Goal: Ask a question: Seek information or help from site administrators or community

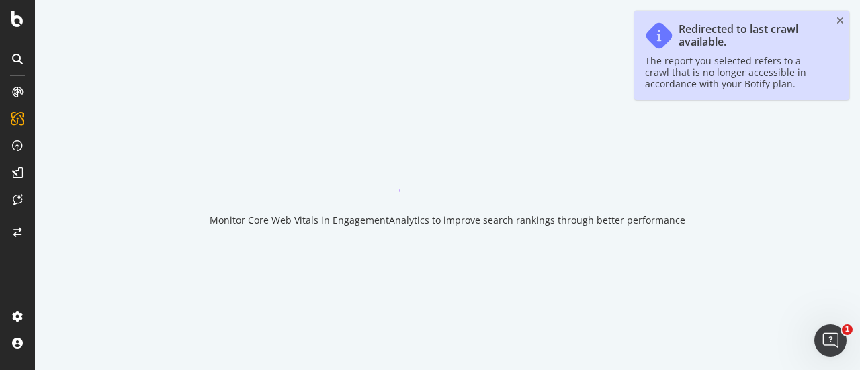
click at [836, 17] on div "Redirected to last crawl available. The report you selected refers to a crawl t…" at bounding box center [741, 55] width 215 height 89
click at [840, 22] on icon "close toast" at bounding box center [839, 20] width 7 height 9
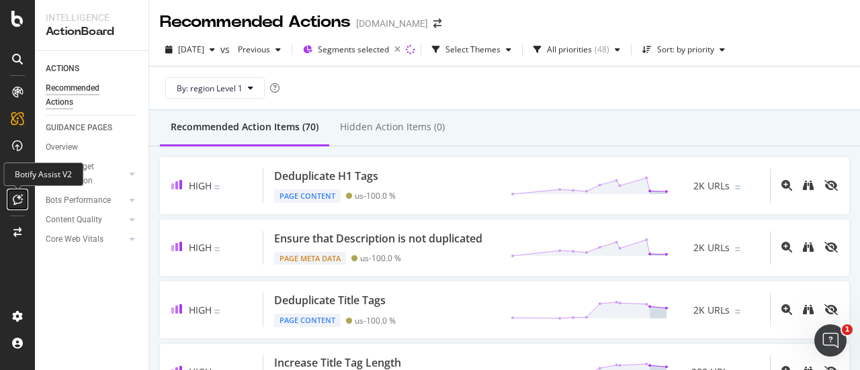
click at [19, 192] on div at bounding box center [17, 199] width 21 height 21
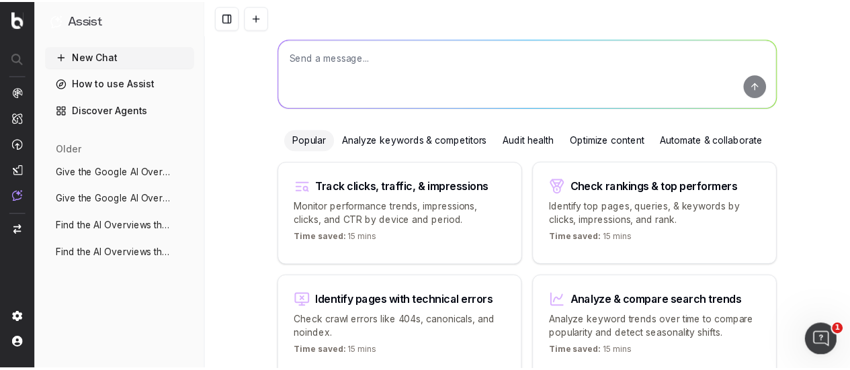
scroll to position [150, 0]
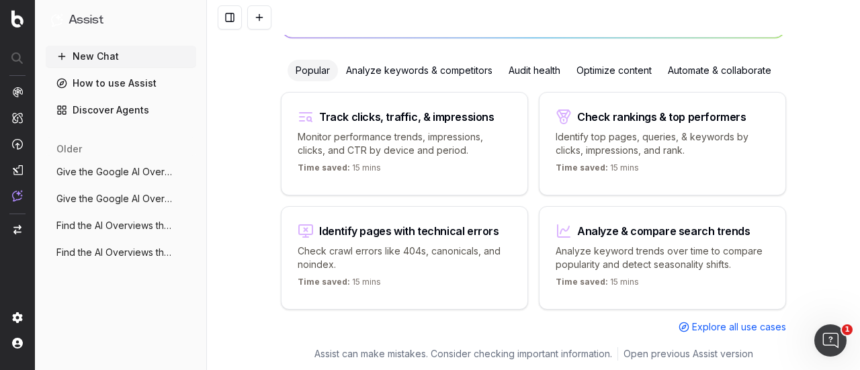
click at [699, 326] on span "Explore all use cases" at bounding box center [739, 326] width 94 height 13
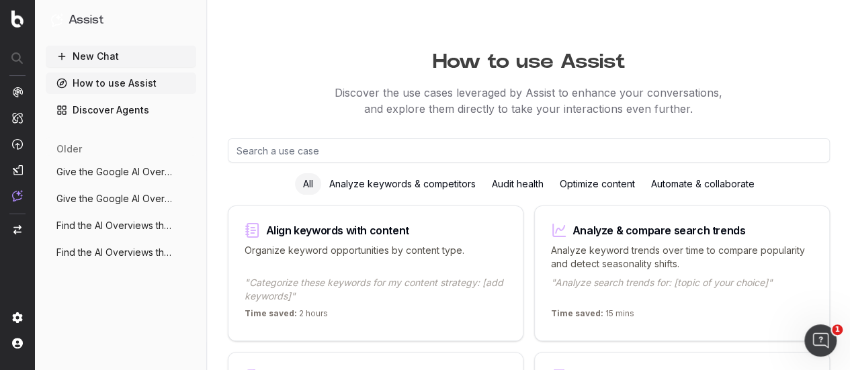
click at [156, 84] on link "How to use Assist" at bounding box center [121, 83] width 150 height 21
click at [121, 111] on link "Discover Agents" at bounding box center [121, 109] width 150 height 21
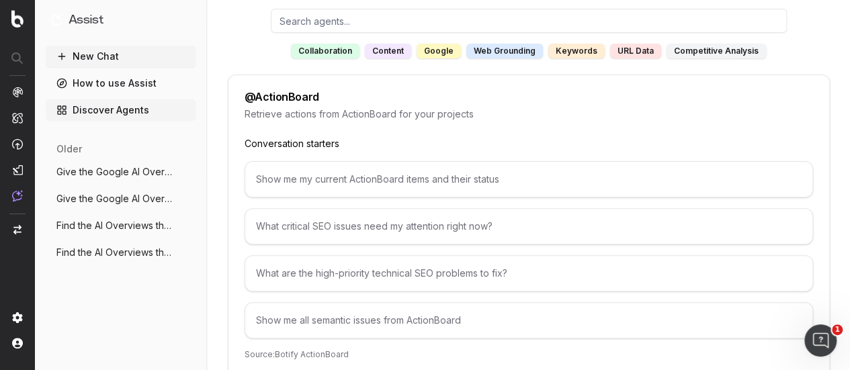
scroll to position [134, 0]
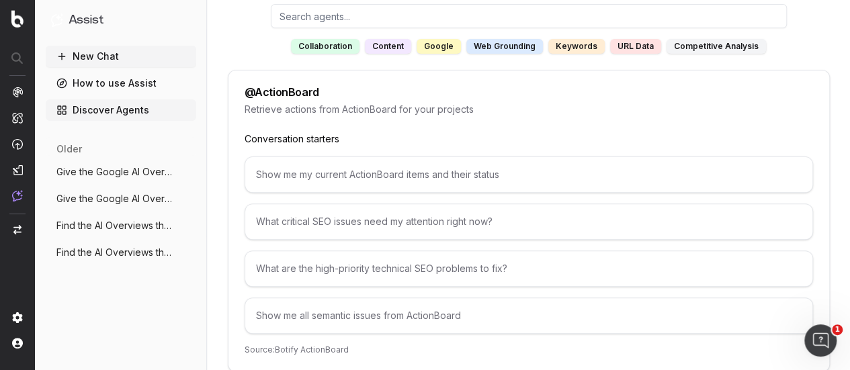
click at [332, 169] on div "Show me my current ActionBoard items and their status" at bounding box center [529, 175] width 568 height 36
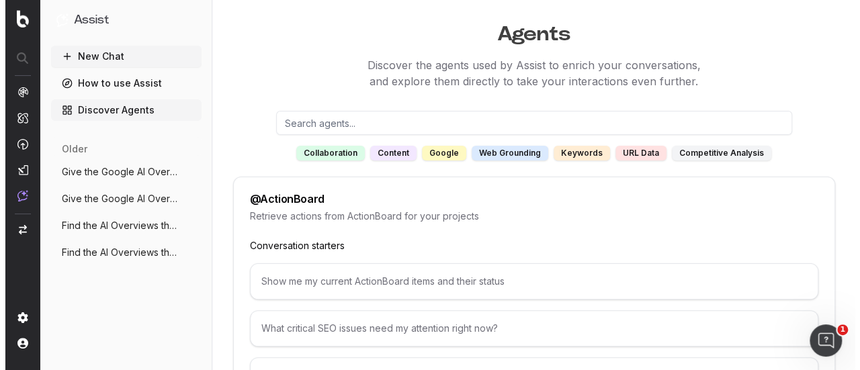
scroll to position [0, 0]
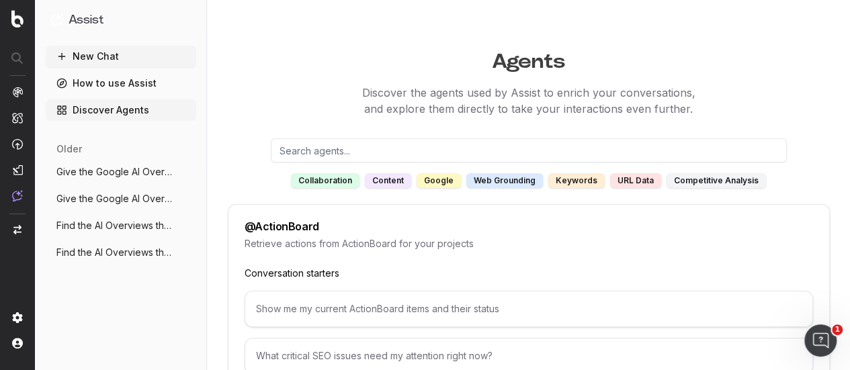
click at [128, 54] on button "New Chat" at bounding box center [121, 56] width 150 height 21
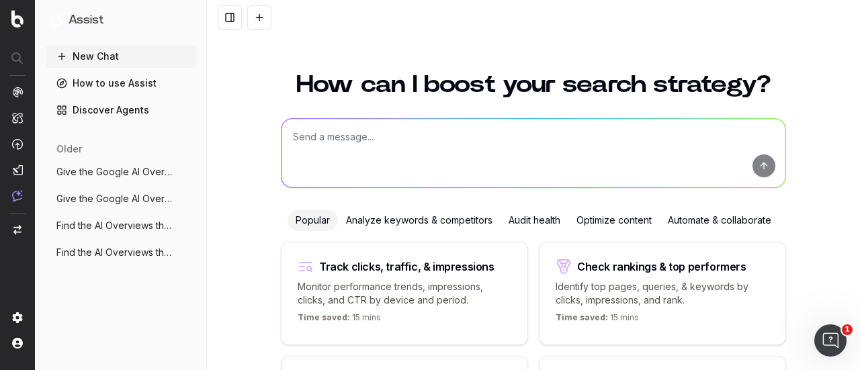
click at [327, 138] on textarea at bounding box center [533, 153] width 504 height 69
type textarea "B"
type textarea "H"
type textarea "What is Keyword Clustering"
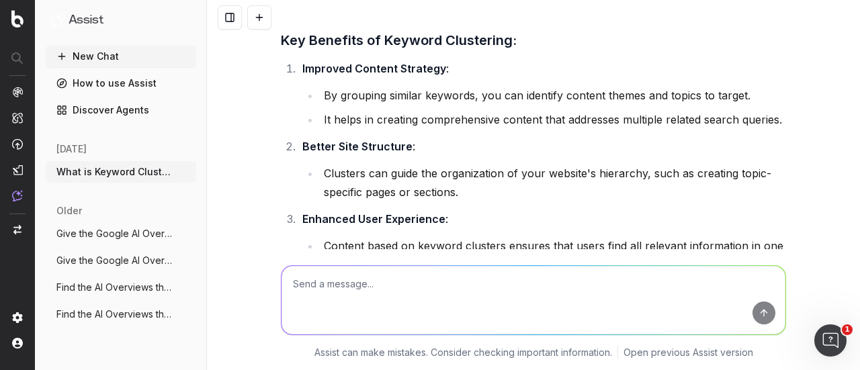
scroll to position [134, 0]
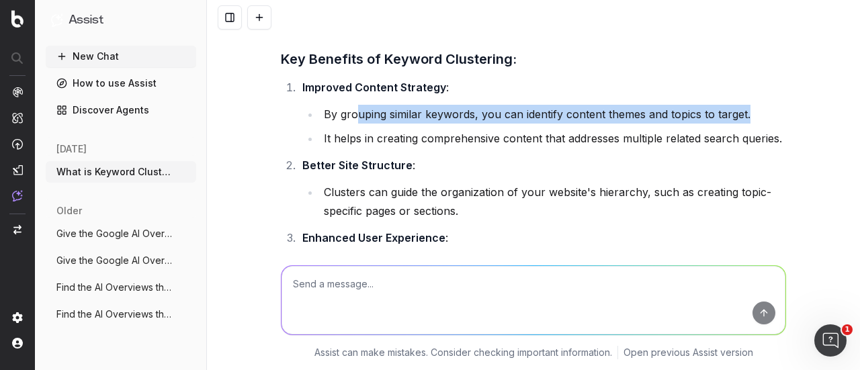
drag, startPoint x: 352, startPoint y: 111, endPoint x: 779, endPoint y: 117, distance: 426.6
click at [779, 117] on li "By grouping similar keywords, you can identify content themes and topics to tar…" at bounding box center [553, 114] width 466 height 19
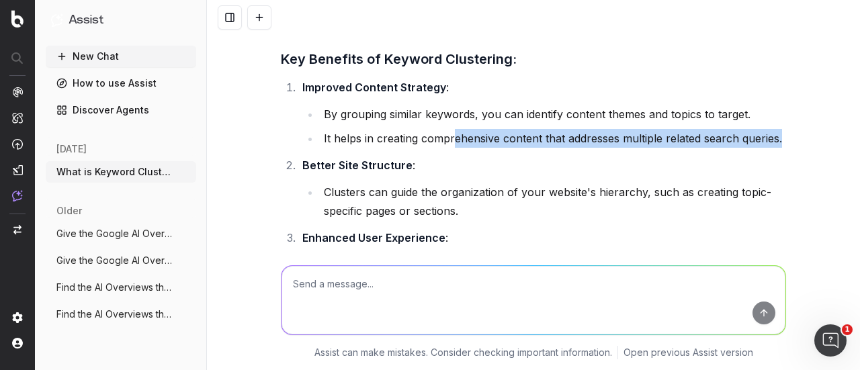
drag, startPoint x: 450, startPoint y: 143, endPoint x: 777, endPoint y: 135, distance: 327.3
click at [777, 135] on li "It helps in creating comprehensive content that addresses multiple related sear…" at bounding box center [553, 138] width 466 height 19
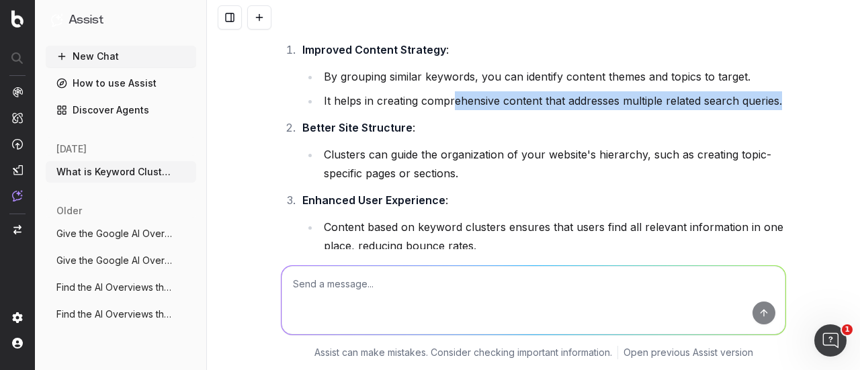
scroll to position [202, 0]
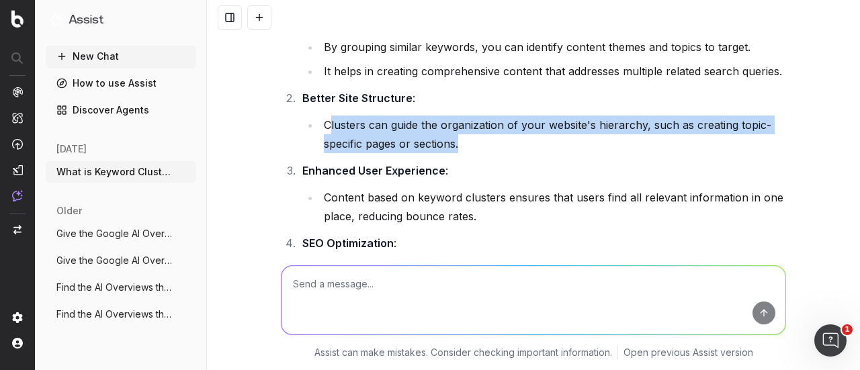
drag, startPoint x: 324, startPoint y: 126, endPoint x: 750, endPoint y: 144, distance: 426.3
click at [750, 144] on li "Clusters can guide the organization of your website's hierarchy, such as creati…" at bounding box center [553, 135] width 466 height 38
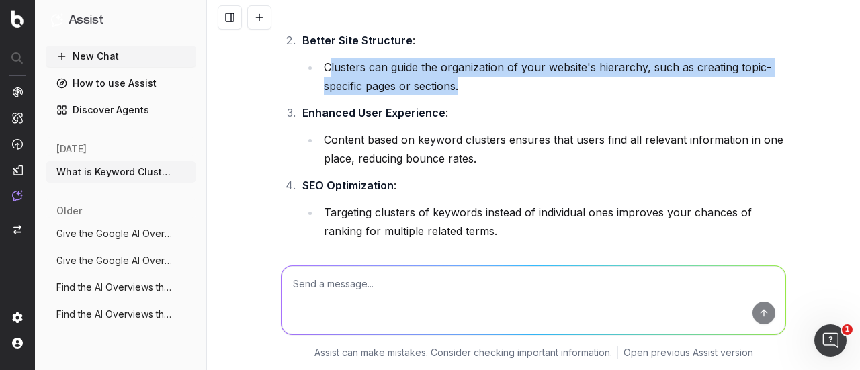
scroll to position [336, 0]
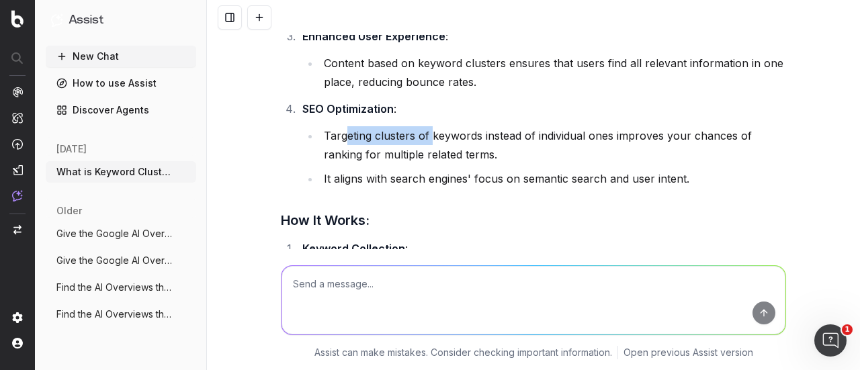
drag, startPoint x: 339, startPoint y: 134, endPoint x: 467, endPoint y: 128, distance: 127.8
click at [445, 128] on li "Targeting clusters of keywords instead of individual ones improves your chances…" at bounding box center [553, 145] width 466 height 38
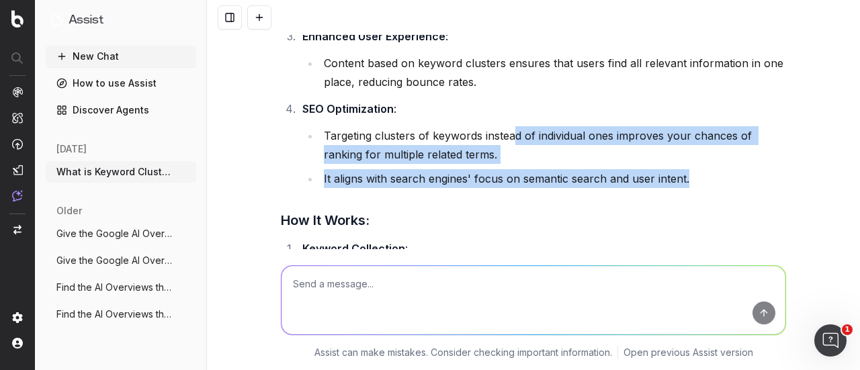
drag, startPoint x: 546, startPoint y: 128, endPoint x: 698, endPoint y: 183, distance: 161.3
click at [698, 183] on ul "Targeting clusters of keywords instead of individual ones improves your chances…" at bounding box center [544, 157] width 484 height 62
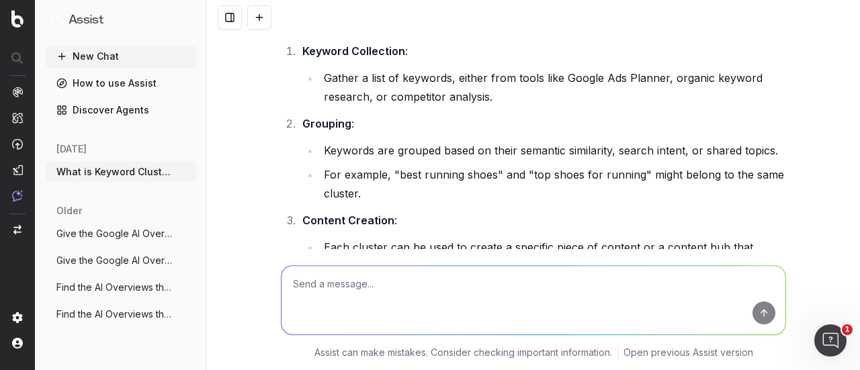
scroll to position [537, 0]
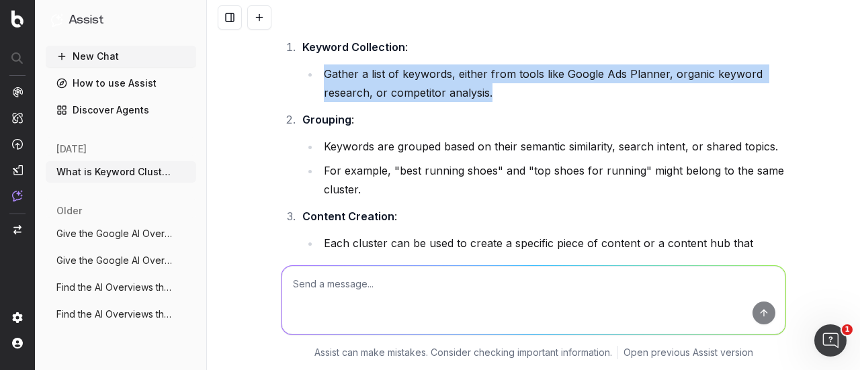
drag, startPoint x: 317, startPoint y: 73, endPoint x: 490, endPoint y: 101, distance: 175.6
click at [490, 101] on li "Gather a list of keywords, either from tools like Google Ads Planner, organic k…" at bounding box center [553, 83] width 466 height 38
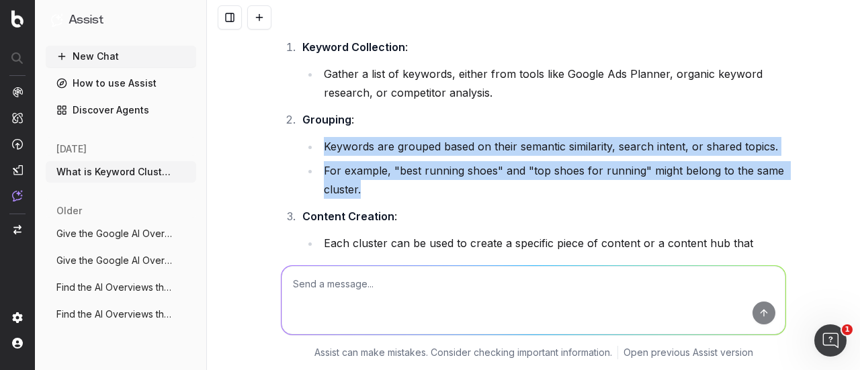
drag, startPoint x: 320, startPoint y: 145, endPoint x: 378, endPoint y: 185, distance: 70.1
click at [378, 185] on ul "Keywords are grouped based on their semantic similarity, search intent, or shar…" at bounding box center [544, 168] width 484 height 62
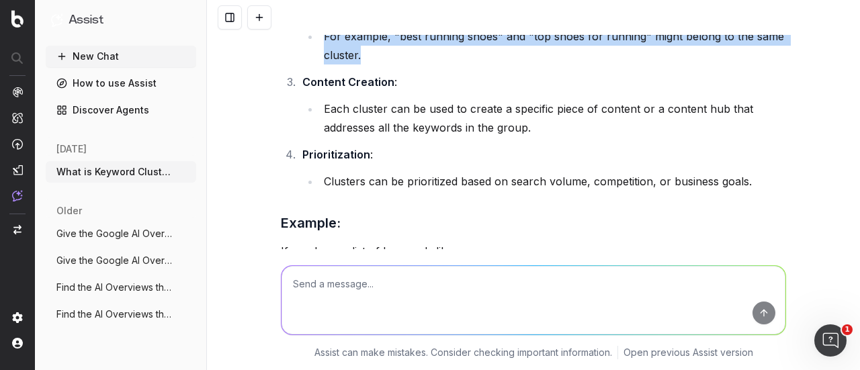
scroll to position [957, 0]
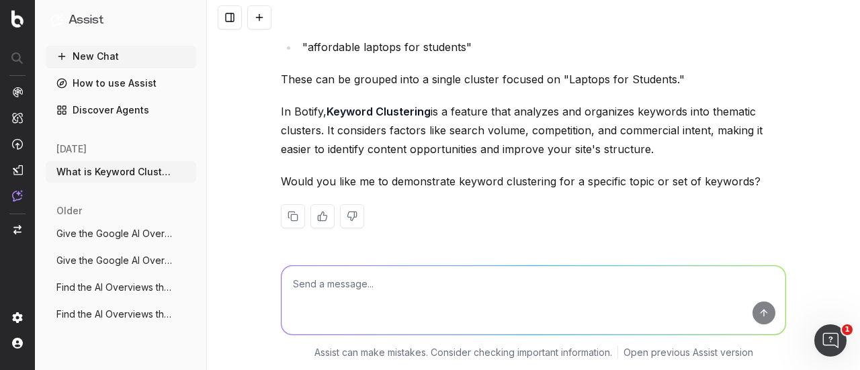
click at [133, 53] on button "New Chat" at bounding box center [121, 56] width 150 height 21
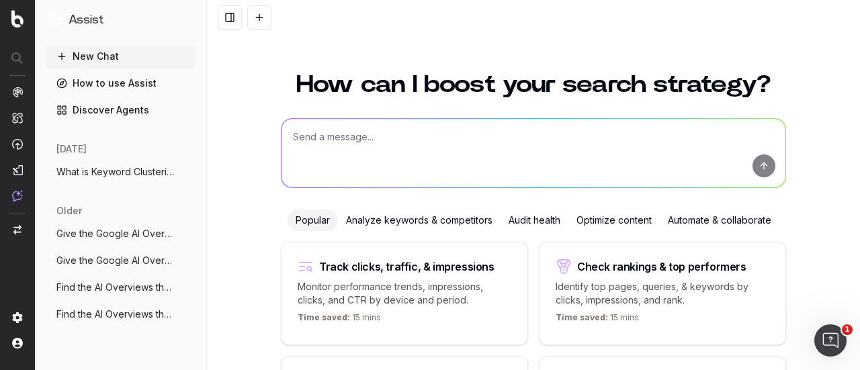
click at [316, 145] on textarea at bounding box center [533, 153] width 504 height 69
paste textarea "gel preparation for electrophoresis"
paste textarea "skirted pcr plate"
paste textarea "what is gel electrophoresis"
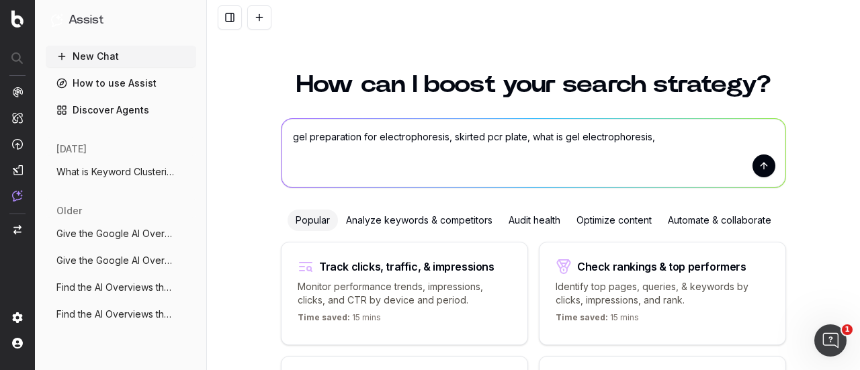
paste textarea "dntps vs ntps"
click at [288, 138] on textarea "gel preparation for electrophoresis, skirted pcr plate, what is gel electrophor…" at bounding box center [533, 153] width 504 height 69
click at [306, 139] on textarea "Here are the given set of keywords gel preparation for electrophoresis, skirted…" at bounding box center [533, 153] width 504 height 69
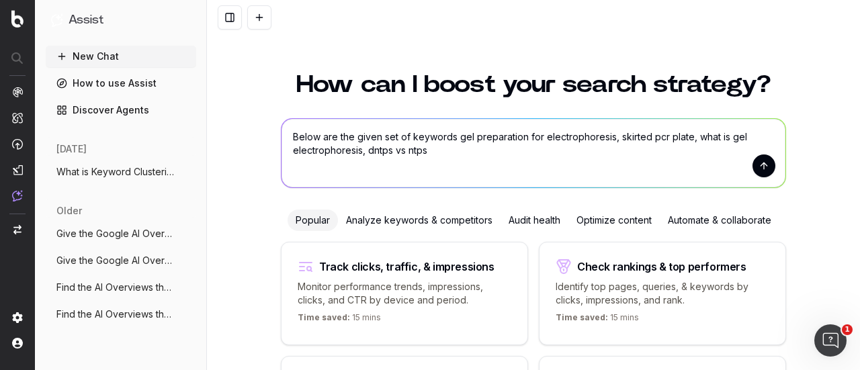
click at [451, 137] on textarea "Below are the given set of keywords gel preparation for electrophoresis, skirte…" at bounding box center [533, 153] width 504 height 69
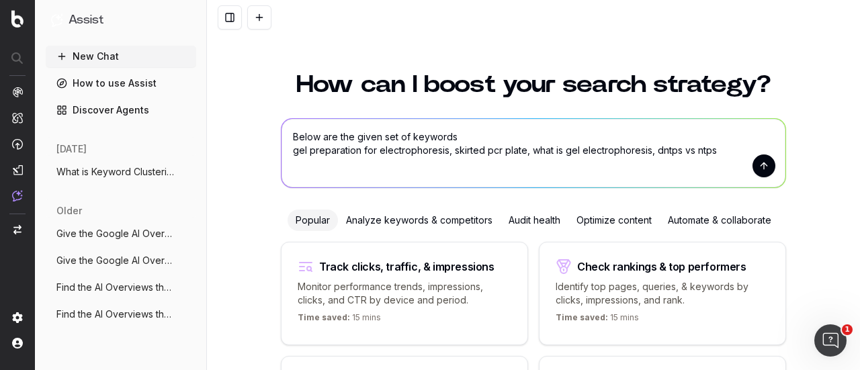
click at [452, 149] on textarea "Below are the given set of keywords gel preparation for electrophoresis, skirte…" at bounding box center [533, 153] width 504 height 69
click at [449, 152] on textarea "Below are the given set of keywords gel preparation for electrophoresis, skirte…" at bounding box center [533, 153] width 504 height 69
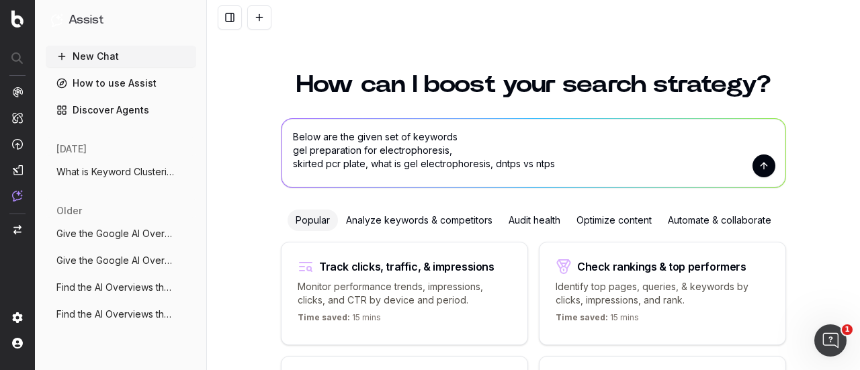
click at [366, 170] on textarea "Below are the given set of keywords gel preparation for electrophoresis, skirte…" at bounding box center [533, 153] width 504 height 69
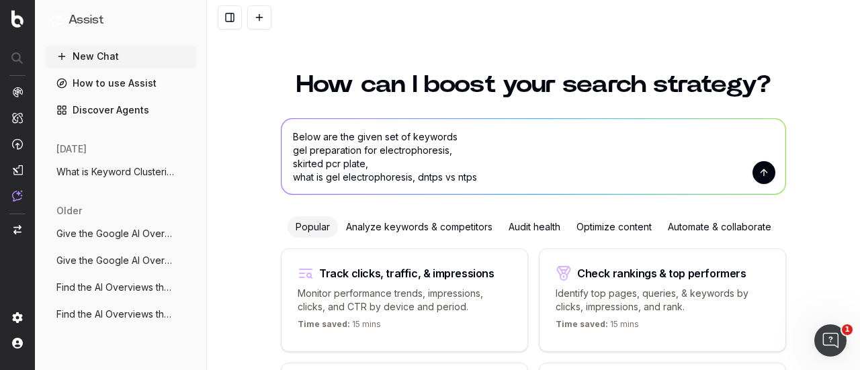
click at [411, 175] on textarea "Below are the given set of keywords gel preparation for electrophoresis, skirte…" at bounding box center [533, 156] width 504 height 75
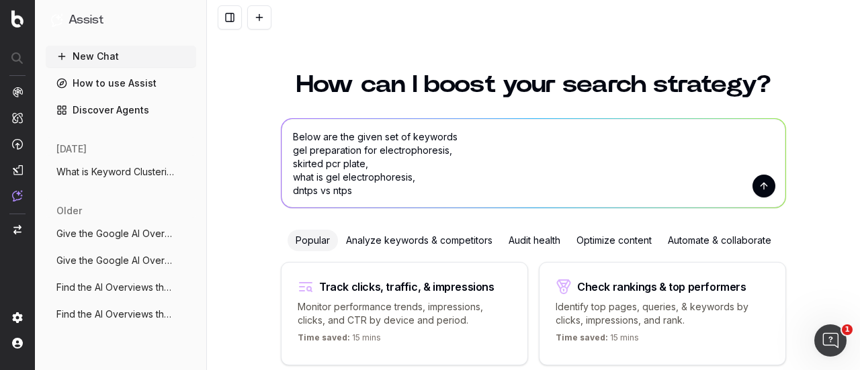
click at [417, 174] on textarea "Below are the given set of keywords gel preparation for electrophoresis, skirte…" at bounding box center [533, 163] width 504 height 89
click at [372, 162] on textarea "Below are the given set of keywords gel preparation for electrophoresis, skirte…" at bounding box center [533, 163] width 504 height 89
click at [451, 151] on textarea "Below are the given set of keywords gel preparation for electrophoresis, skirte…" at bounding box center [533, 163] width 504 height 89
click at [455, 138] on textarea "Below are the given set of keywords gel preparation for electrophoresis skirted…" at bounding box center [533, 163] width 504 height 89
click at [289, 137] on textarea "Below are the given set of keywords: gel preparation for electrophoresis skirte…" at bounding box center [533, 163] width 504 height 89
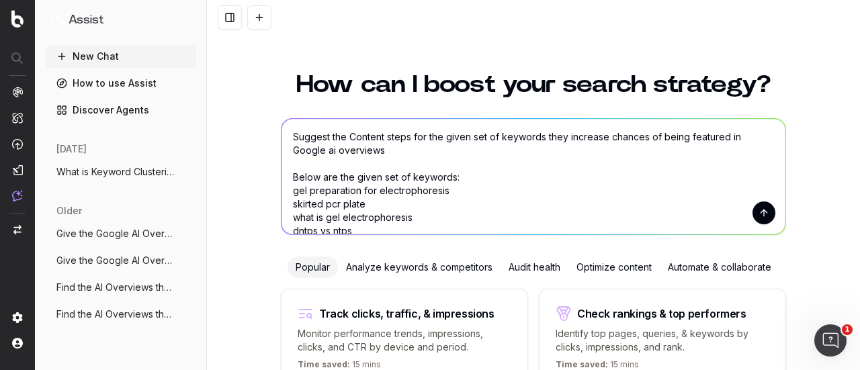
click at [329, 154] on textarea "Suggest the Content steps for the given set of keywords they increase chances o…" at bounding box center [533, 177] width 504 height 116
click at [428, 149] on textarea "Suggest the Content steps for the given set of keywords they increase chances o…" at bounding box center [533, 177] width 504 height 116
type textarea "Suggest the Content steps for the given set of keywords they increase chances o…"
click at [757, 212] on button "submit" at bounding box center [763, 213] width 23 height 23
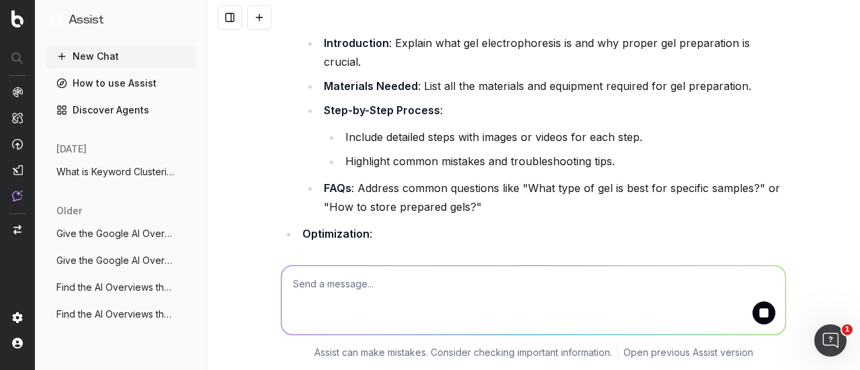
scroll to position [380, 0]
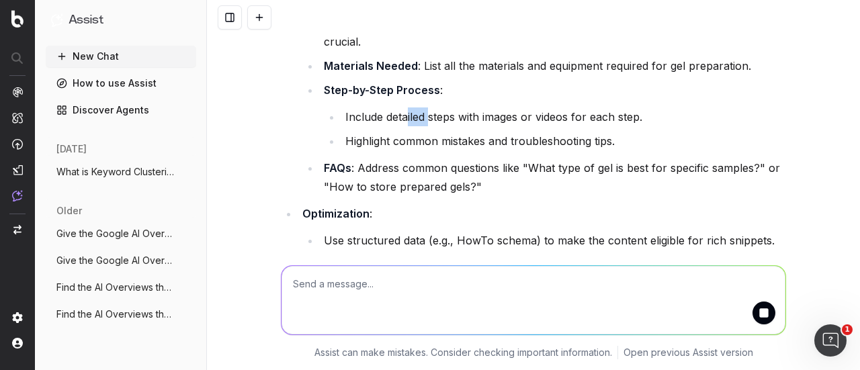
drag, startPoint x: 402, startPoint y: 98, endPoint x: 425, endPoint y: 98, distance: 22.8
click at [425, 107] on li "Include detailed steps with images or videos for each step." at bounding box center [563, 116] width 445 height 19
drag, startPoint x: 398, startPoint y: 148, endPoint x: 438, endPoint y: 144, distance: 39.8
click at [438, 159] on li "FAQs : Address common questions like "What type of gel is best for specific sam…" at bounding box center [553, 178] width 466 height 38
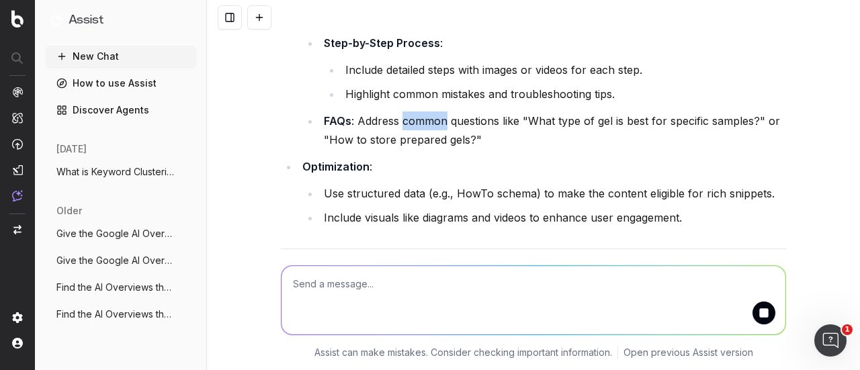
scroll to position [447, 0]
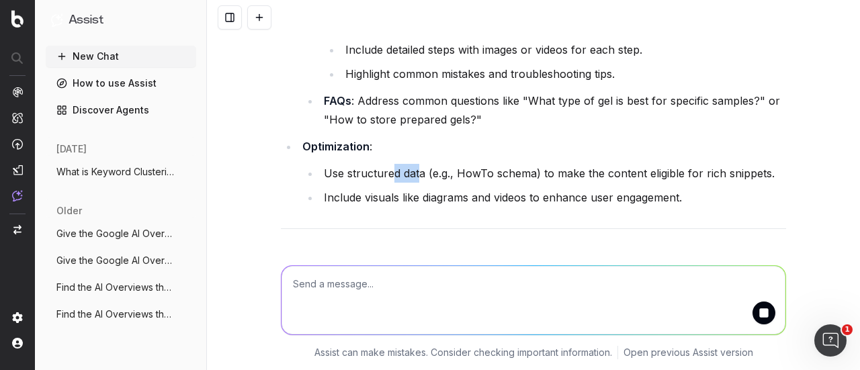
drag, startPoint x: 389, startPoint y: 152, endPoint x: 411, endPoint y: 151, distance: 22.2
click at [411, 164] on li "Use structured data (e.g., HowTo schema) to make the content eligible for rich …" at bounding box center [553, 173] width 466 height 19
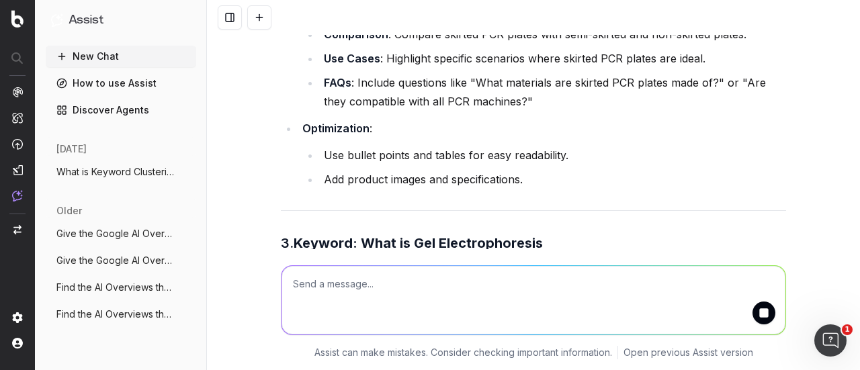
scroll to position [917, 0]
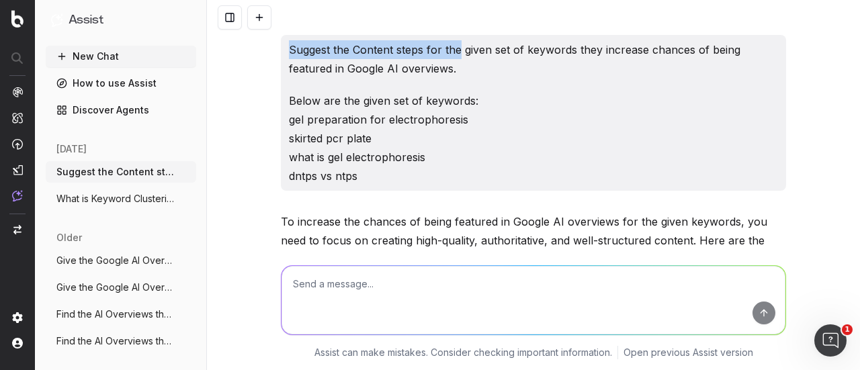
drag, startPoint x: 286, startPoint y: 48, endPoint x: 453, endPoint y: 49, distance: 166.6
click at [453, 49] on p "Suggest the Content steps for the given set of keywords they increase chances o…" at bounding box center [533, 59] width 489 height 38
copy p "Suggest the Content steps for the"
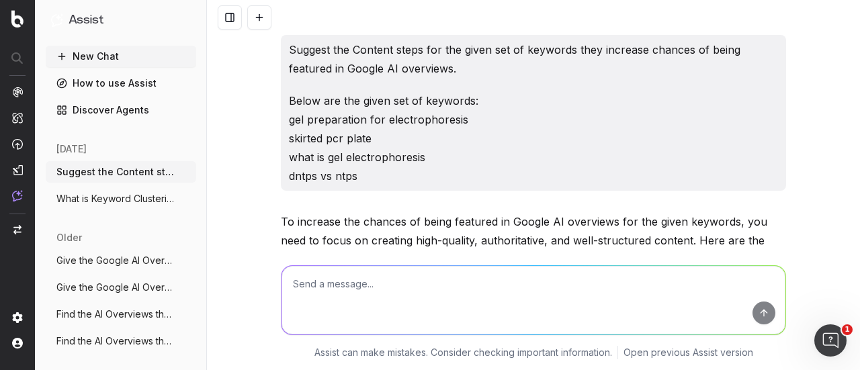
click at [415, 269] on textarea at bounding box center [533, 300] width 504 height 69
paste textarea "Suggest the Content steps for the"
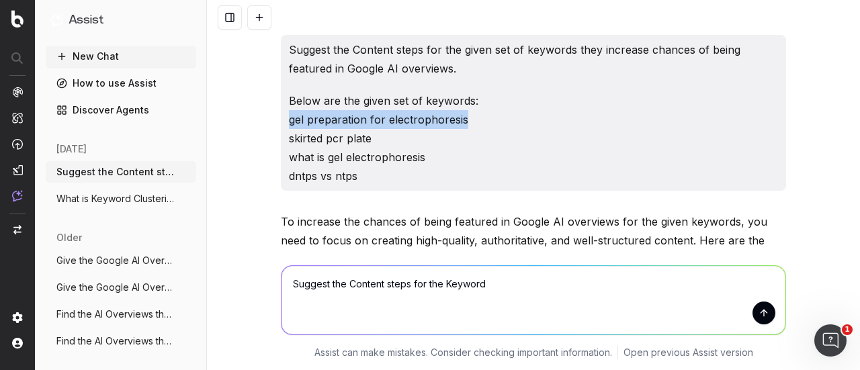
drag, startPoint x: 458, startPoint y: 119, endPoint x: 285, endPoint y: 116, distance: 173.3
click at [289, 116] on p "Below are the given set of keywords: gel preparation for electrophoresis skirte…" at bounding box center [533, 138] width 489 height 94
copy p "gel preparation for electrophoresis"
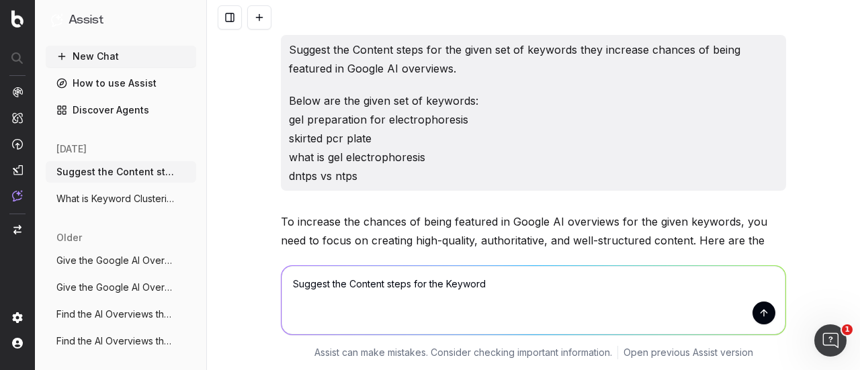
click at [502, 281] on textarea "Suggest the Content steps for the Keyword" at bounding box center [533, 300] width 504 height 69
paste textarea "gel preparation for electrophoresis"
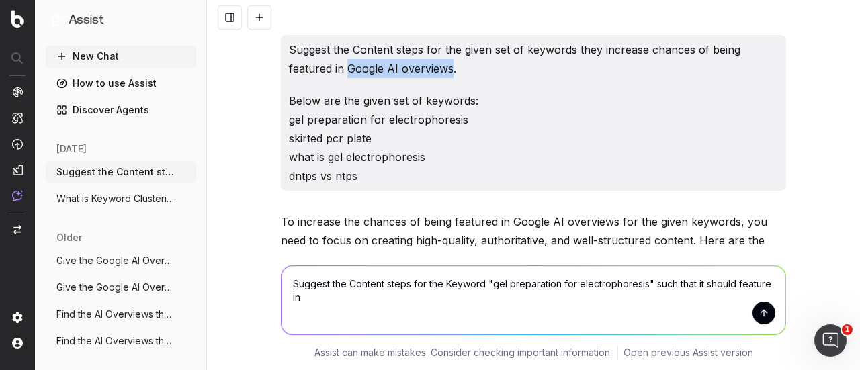
drag, startPoint x: 340, startPoint y: 68, endPoint x: 445, endPoint y: 69, distance: 104.8
click at [445, 69] on p "Suggest the Content steps for the given set of keywords they increase chances o…" at bounding box center [533, 59] width 489 height 38
copy p "Google AI overviews"
click at [324, 296] on textarea "Suggest the Content steps for the Keyword "gel preparation for electrophoresis"…" at bounding box center [533, 300] width 504 height 69
paste textarea "Google AI overviews"
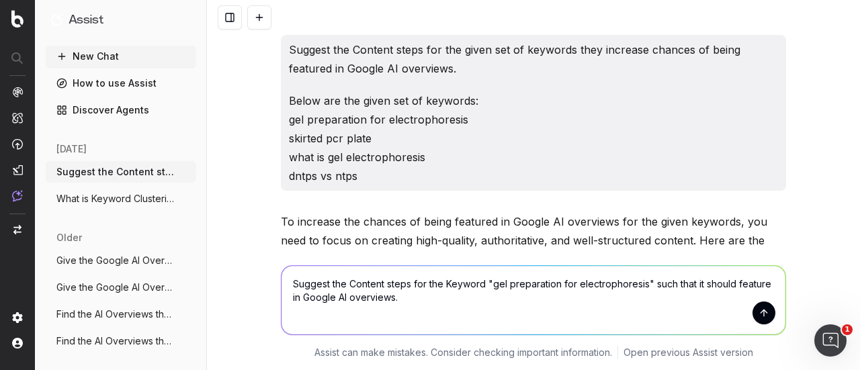
type textarea "Suggest the Content steps for the Keyword "gel preparation for electrophoresis"…"
click at [752, 311] on button "submit" at bounding box center [763, 313] width 23 height 23
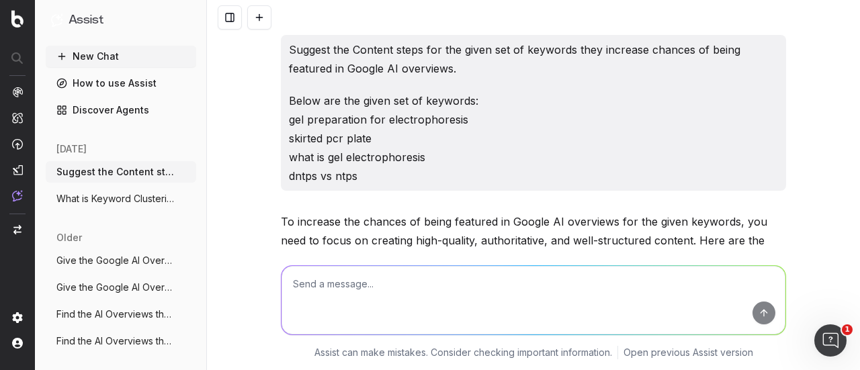
click at [289, 99] on p "Below are the given set of keywords: gel preparation for electrophoresis skirte…" at bounding box center [533, 138] width 489 height 94
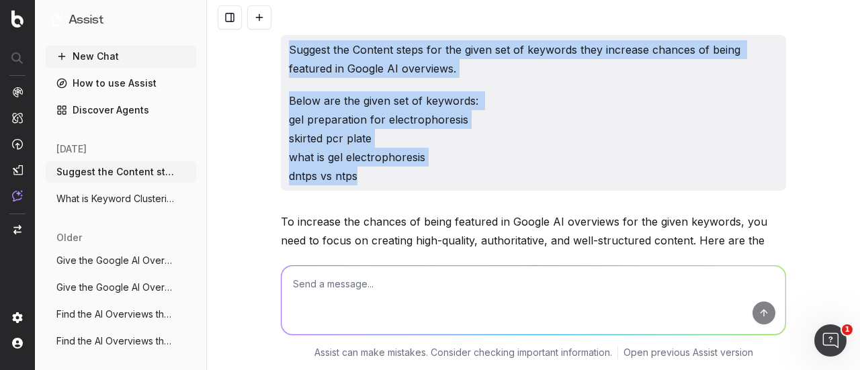
drag, startPoint x: 285, startPoint y: 48, endPoint x: 360, endPoint y: 173, distance: 145.3
click at [360, 173] on div "Suggest the Content steps for the given set of keywords they increase chances o…" at bounding box center [533, 113] width 505 height 156
copy div "Suggest the Content steps for the given set of keywords they increase chances o…"
click at [329, 119] on p "Below are the given set of keywords: gel preparation for electrophoresis skirte…" at bounding box center [533, 138] width 489 height 94
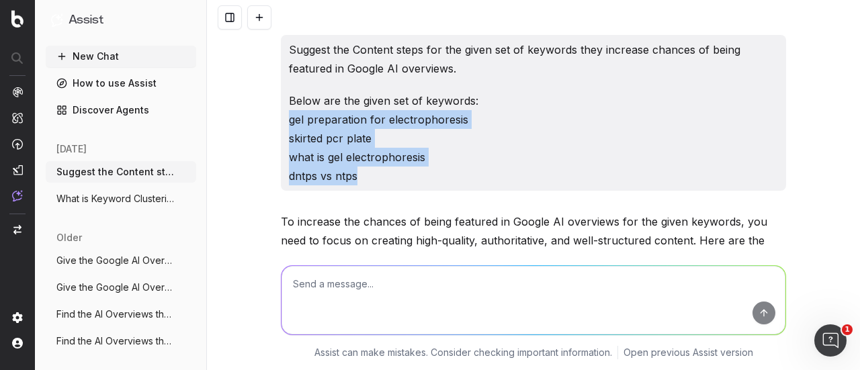
drag, startPoint x: 283, startPoint y: 120, endPoint x: 352, endPoint y: 171, distance: 86.0
click at [352, 171] on div "Suggest the Content steps for the given set of keywords they increase chances o…" at bounding box center [533, 113] width 505 height 156
copy p "gel preparation for electrophoresis skirted pcr plate what is gel electrophores…"
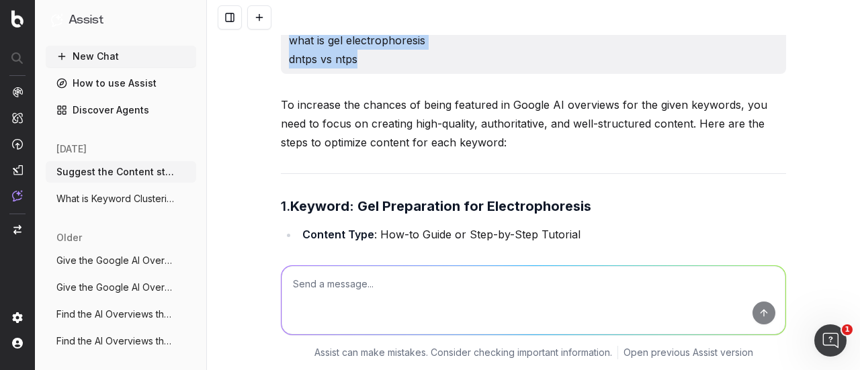
scroll to position [202, 0]
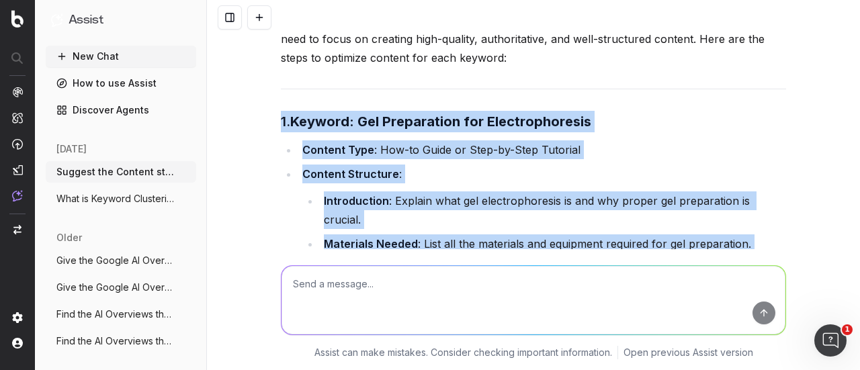
drag, startPoint x: 277, startPoint y: 123, endPoint x: 455, endPoint y: 273, distance: 232.2
click at [455, 273] on div "Suggest the Content steps for the given set of keywords they increase chances o…" at bounding box center [533, 185] width 653 height 370
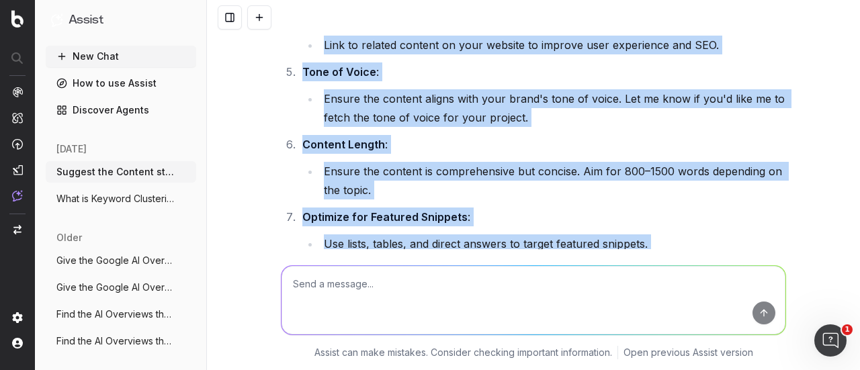
scroll to position [2217, 0]
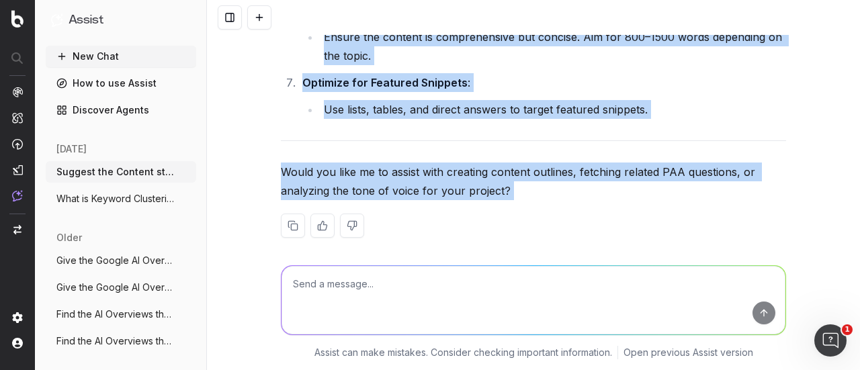
copy div "1. Keyword: Gel Preparation for Electrophoresis Content Type : How-to Guide or …"
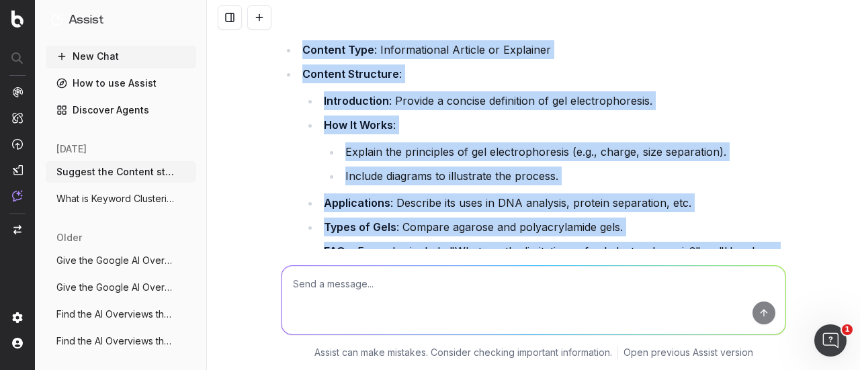
scroll to position [1209, 0]
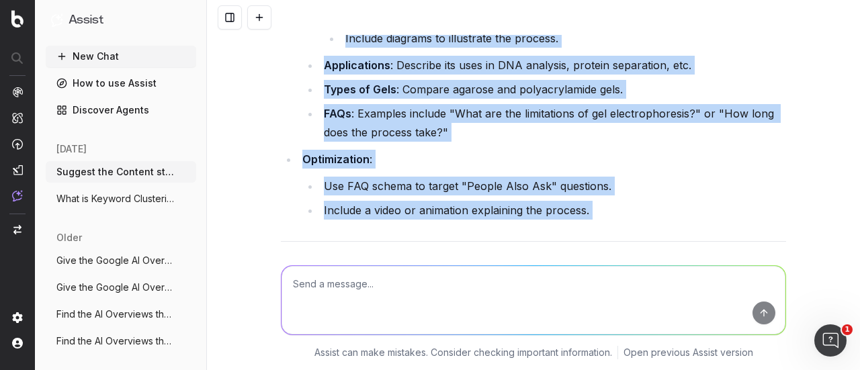
click at [480, 150] on li "Optimization : Use FAQ schema to target "People Also Ask" questions. Include a …" at bounding box center [542, 185] width 488 height 70
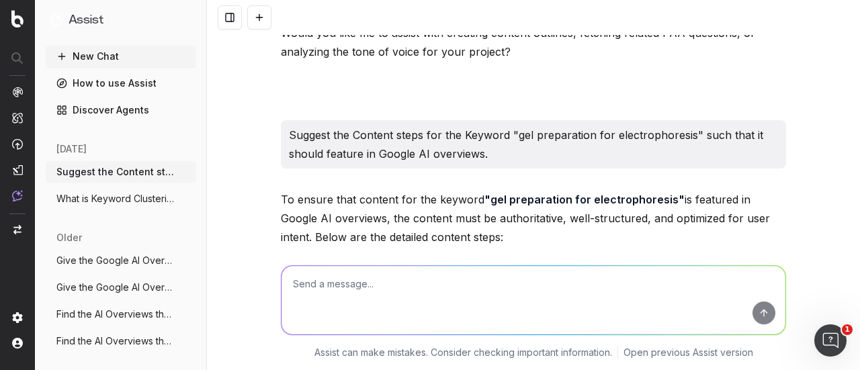
scroll to position [2351, 0]
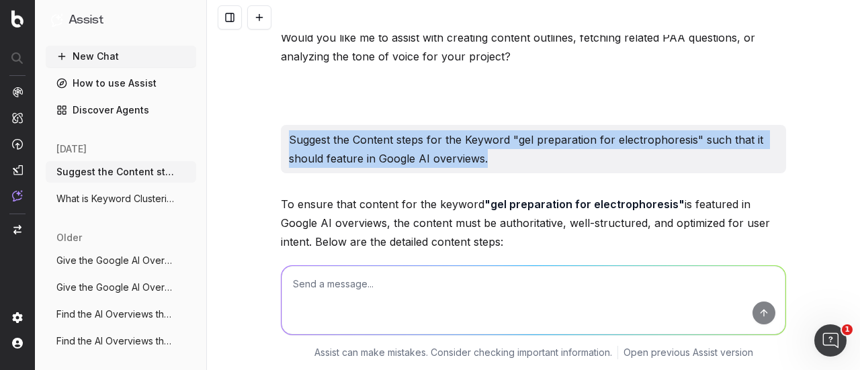
drag, startPoint x: 284, startPoint y: 118, endPoint x: 492, endPoint y: 137, distance: 208.4
click at [492, 137] on p "Suggest the Content steps for the Keyword "gel preparation for electrophoresis"…" at bounding box center [533, 149] width 489 height 38
copy p "Suggest the Content steps for the Keyword "gel preparation for electrophoresis"…"
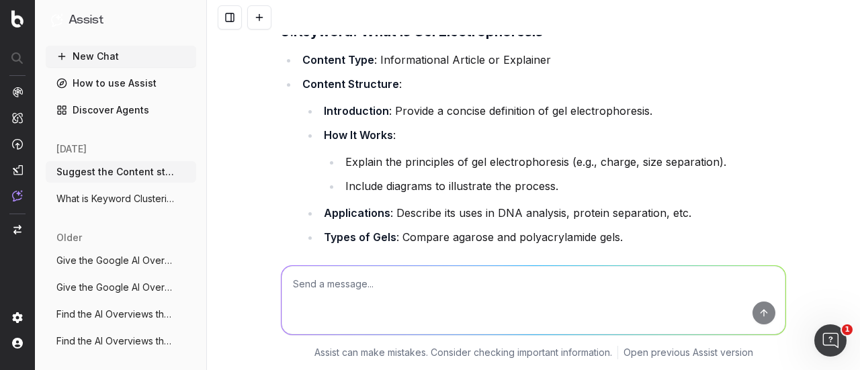
scroll to position [941, 0]
